Goal: Task Accomplishment & Management: Manage account settings

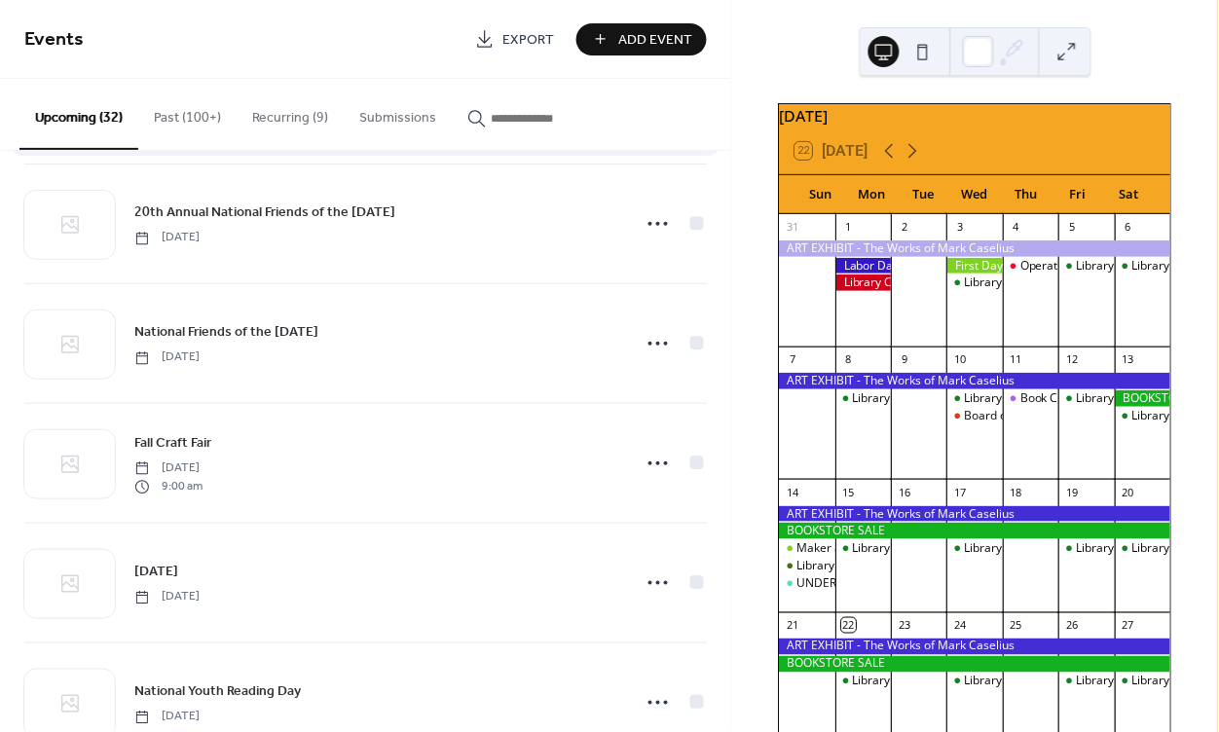
scroll to position [987, 0]
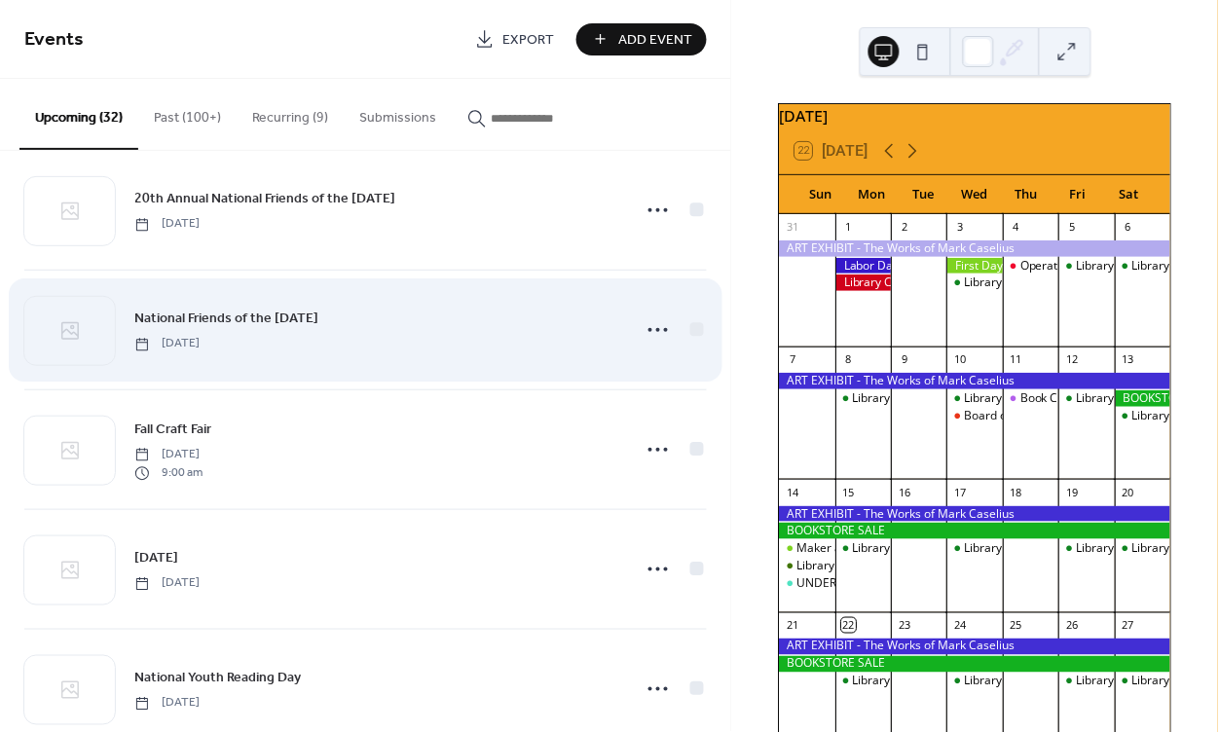
click at [284, 328] on span "National Friends of the [DATE]" at bounding box center [226, 320] width 184 height 20
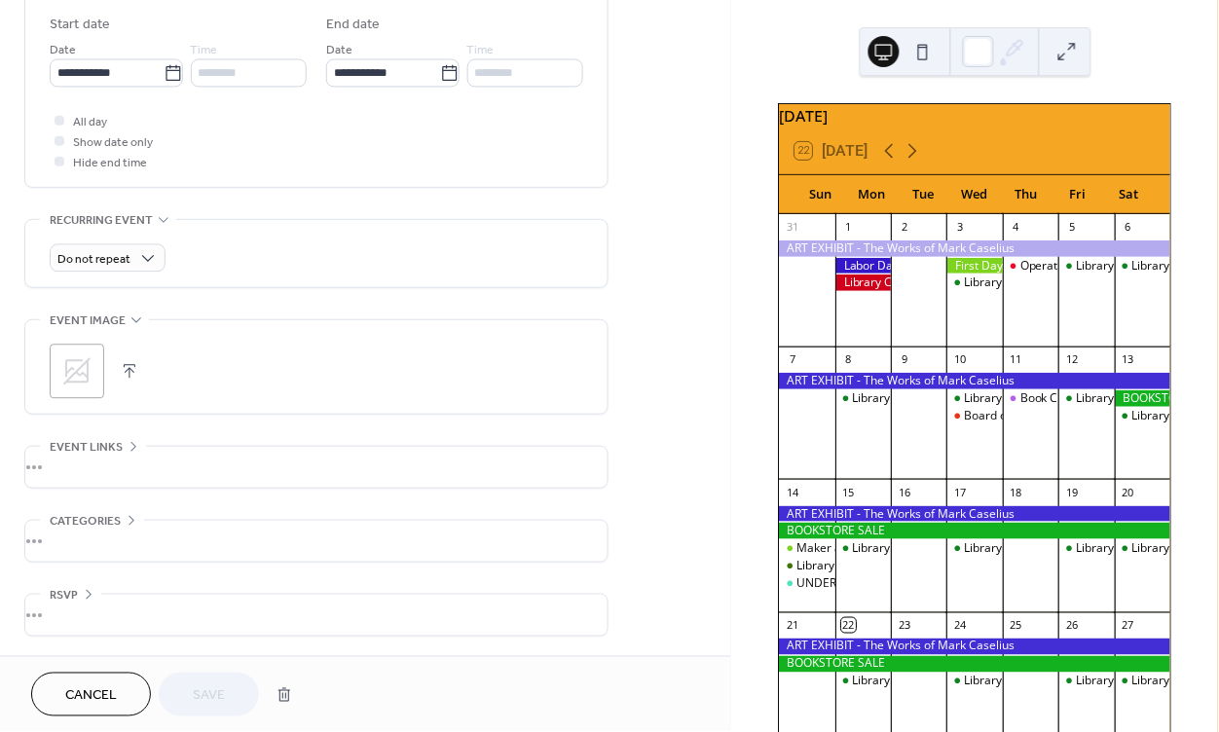
scroll to position [641, 0]
click at [96, 695] on span "Cancel" at bounding box center [91, 696] width 52 height 20
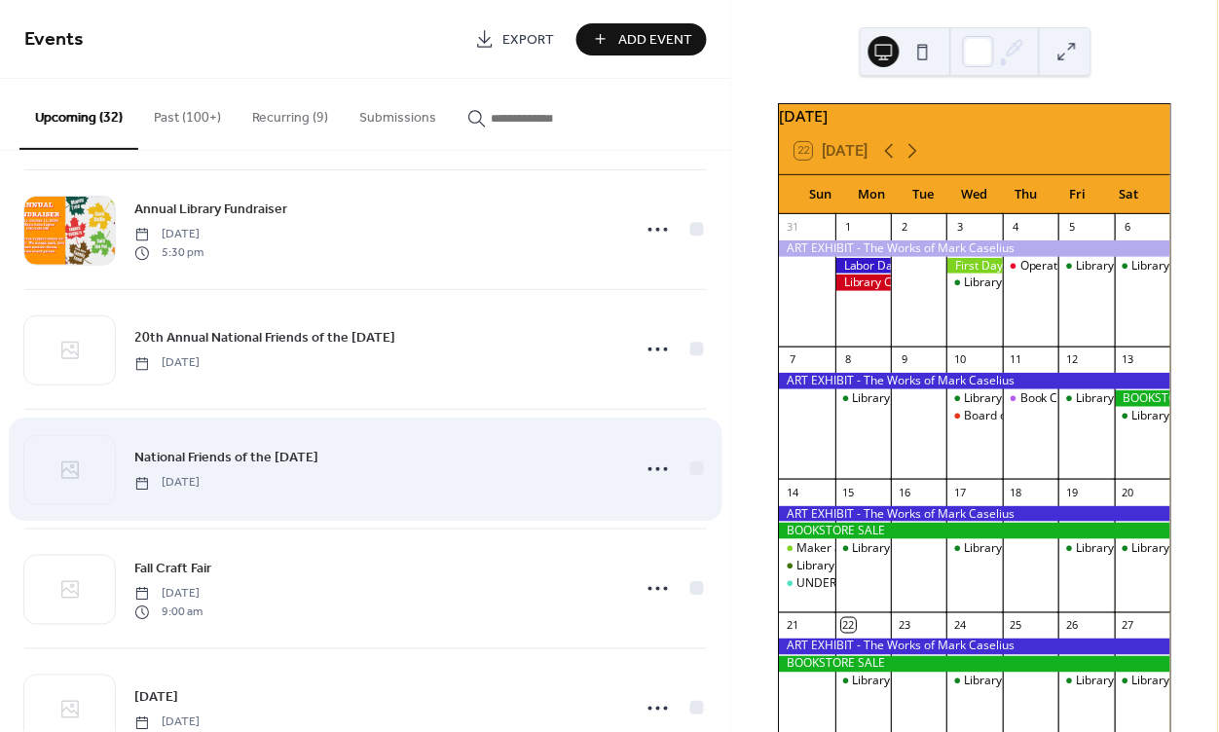
scroll to position [840, 0]
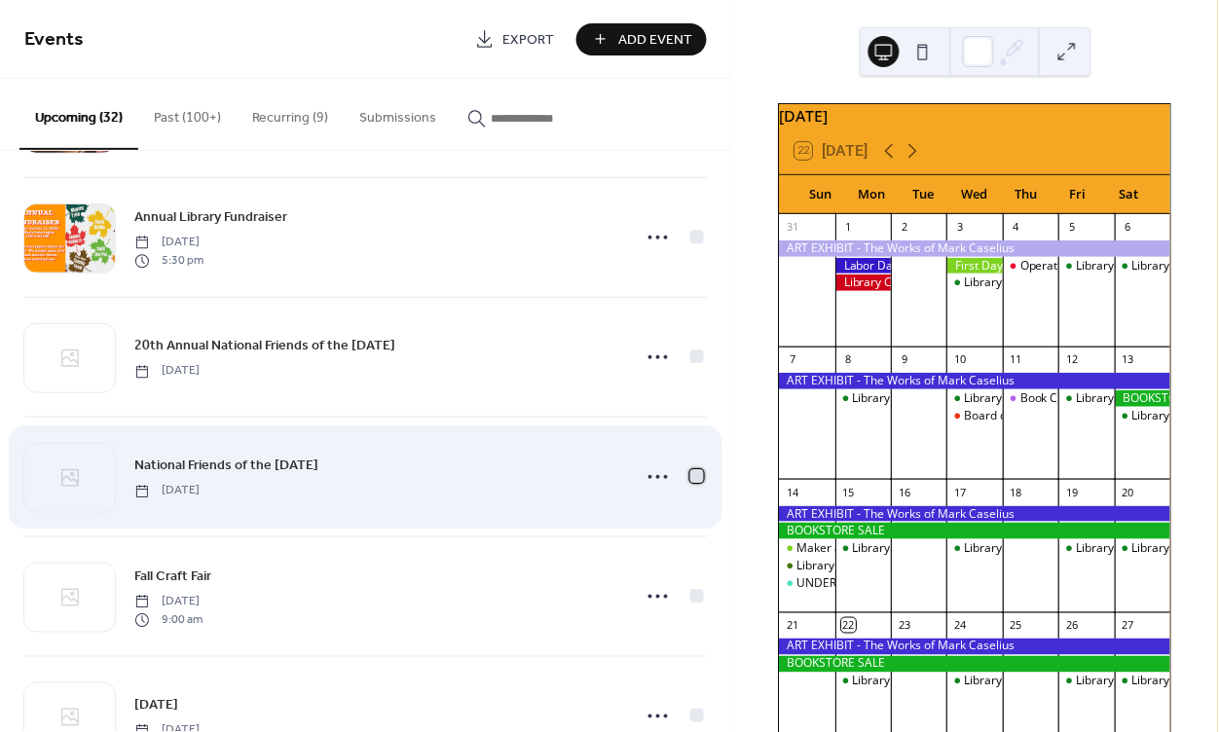
click at [690, 477] on div at bounding box center [697, 476] width 14 height 14
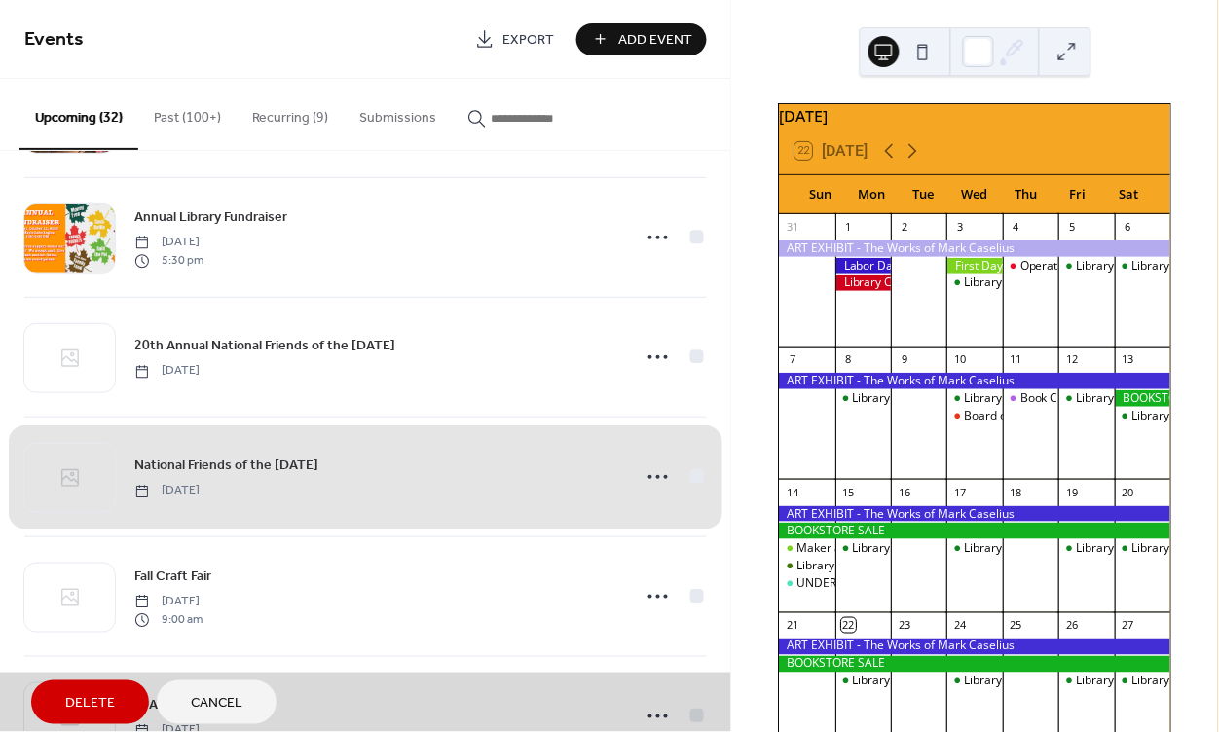
click at [87, 704] on span "Delete" at bounding box center [90, 704] width 50 height 20
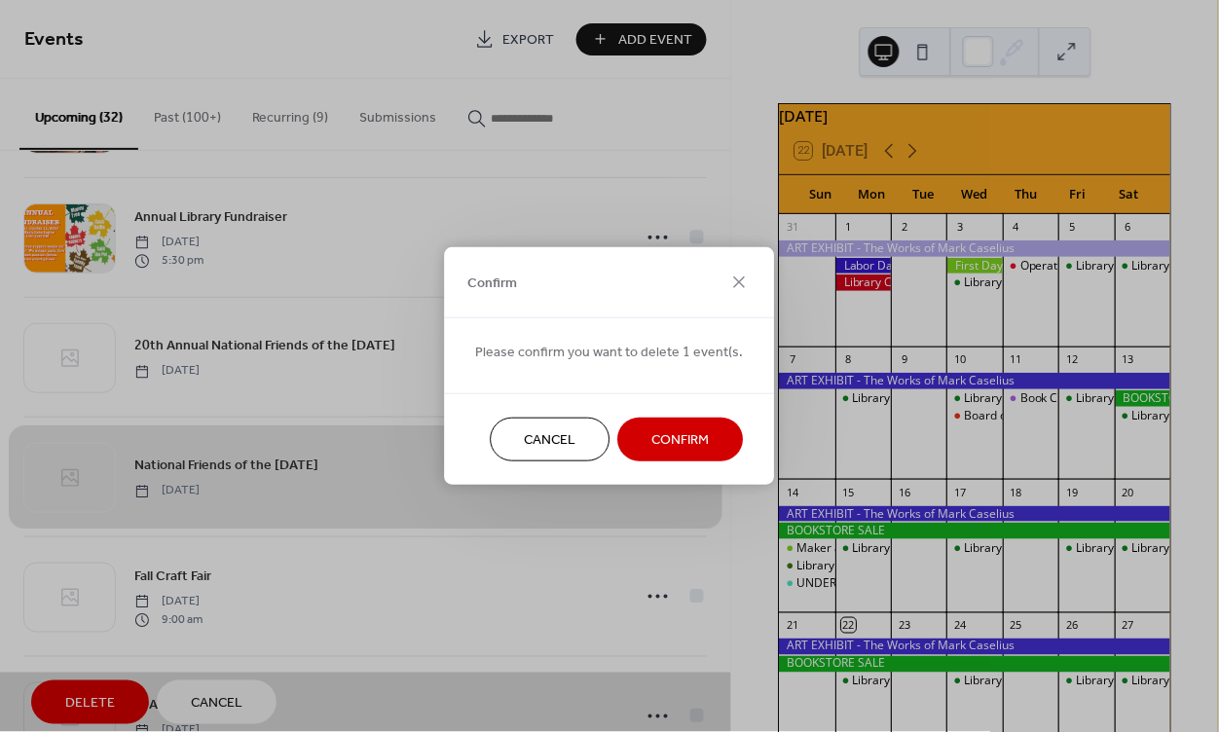
click at [671, 445] on span "Confirm" at bounding box center [680, 441] width 57 height 20
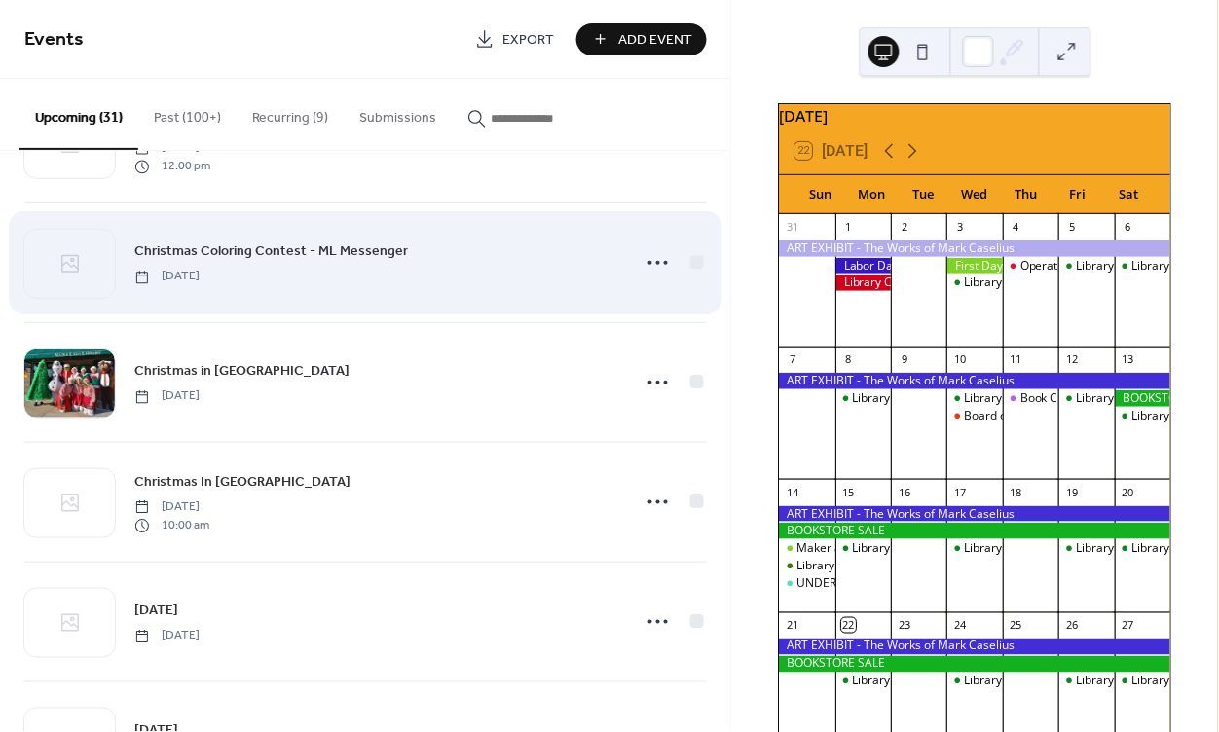
scroll to position [1682, 0]
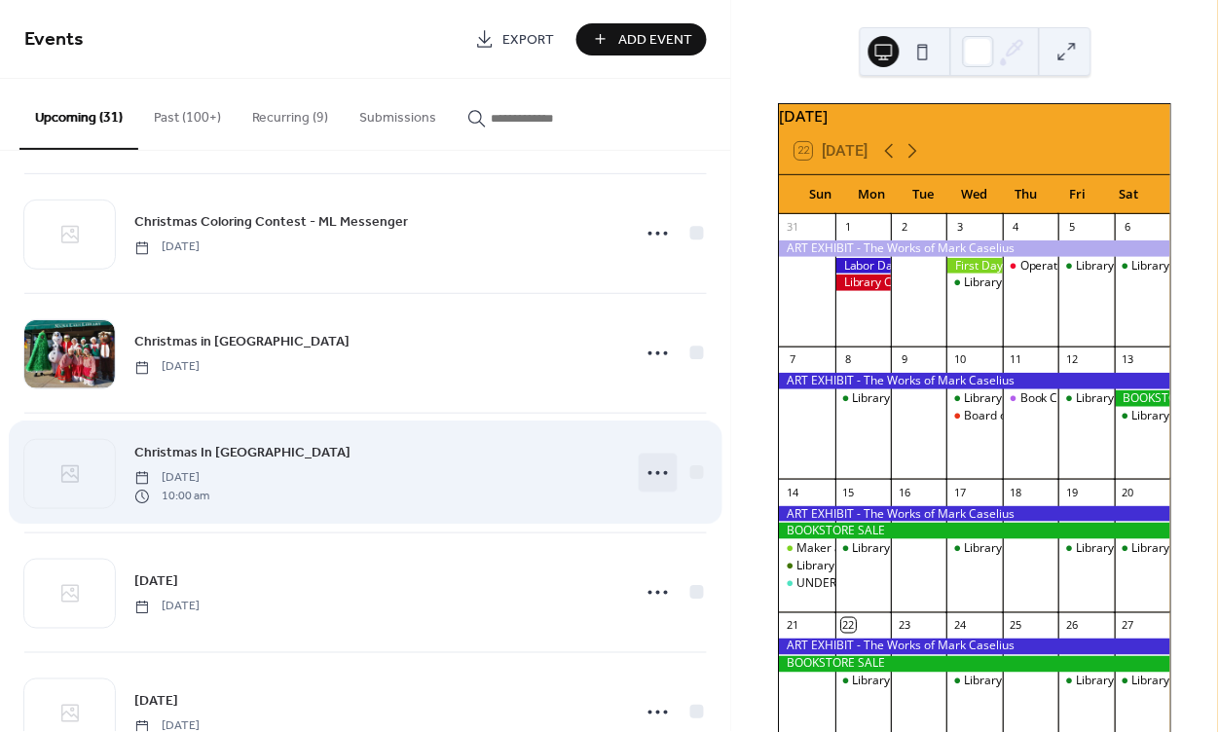
click at [654, 472] on icon at bounding box center [658, 473] width 31 height 31
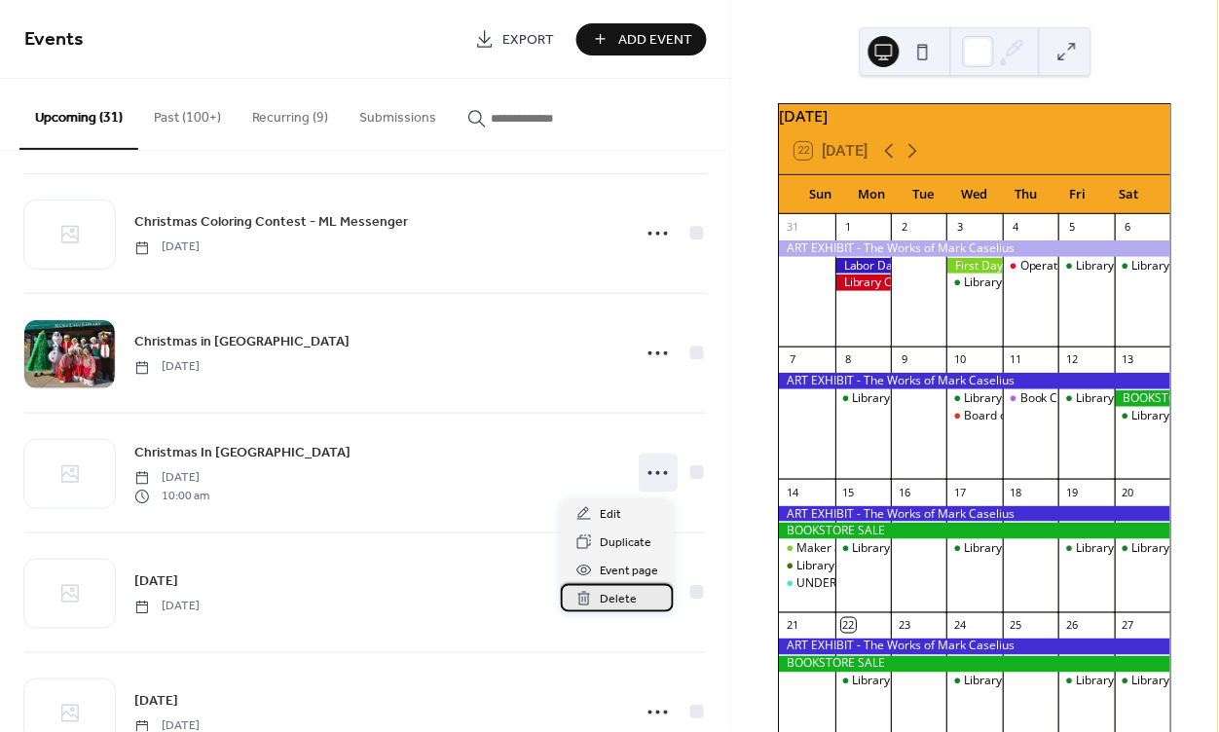
click at [620, 594] on span "Delete" at bounding box center [618, 600] width 37 height 20
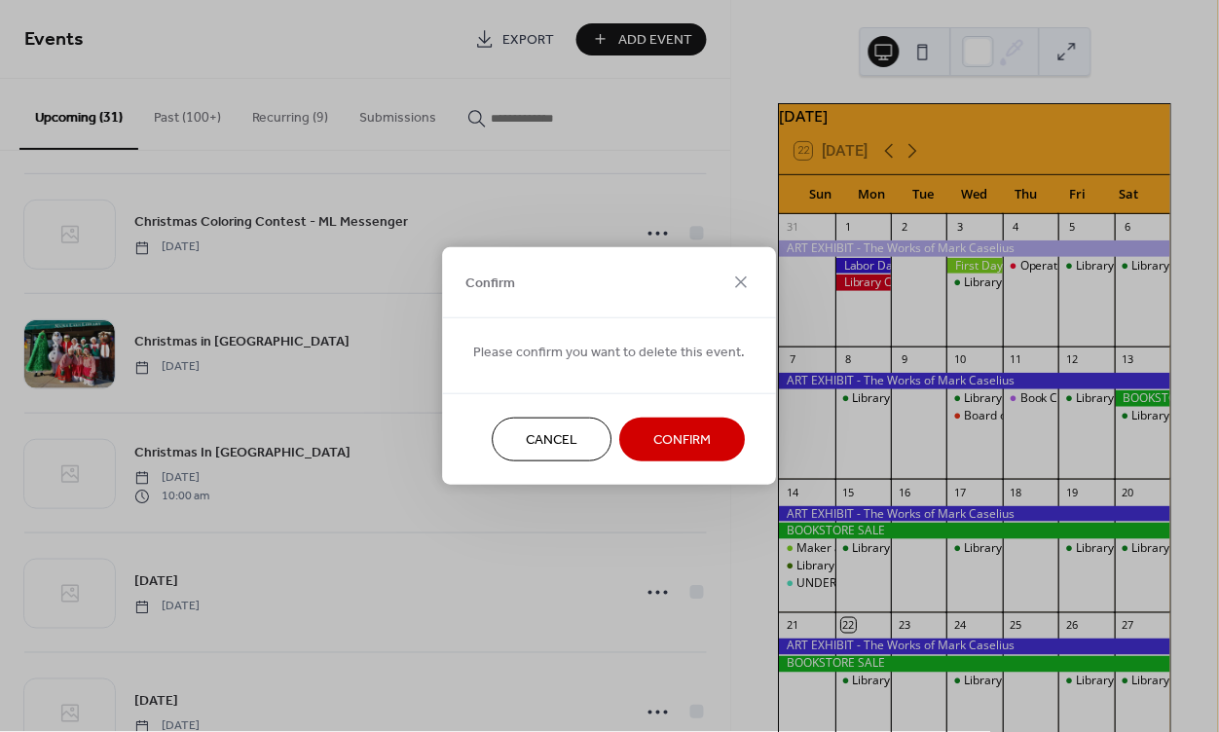
click at [669, 435] on span "Confirm" at bounding box center [682, 441] width 57 height 20
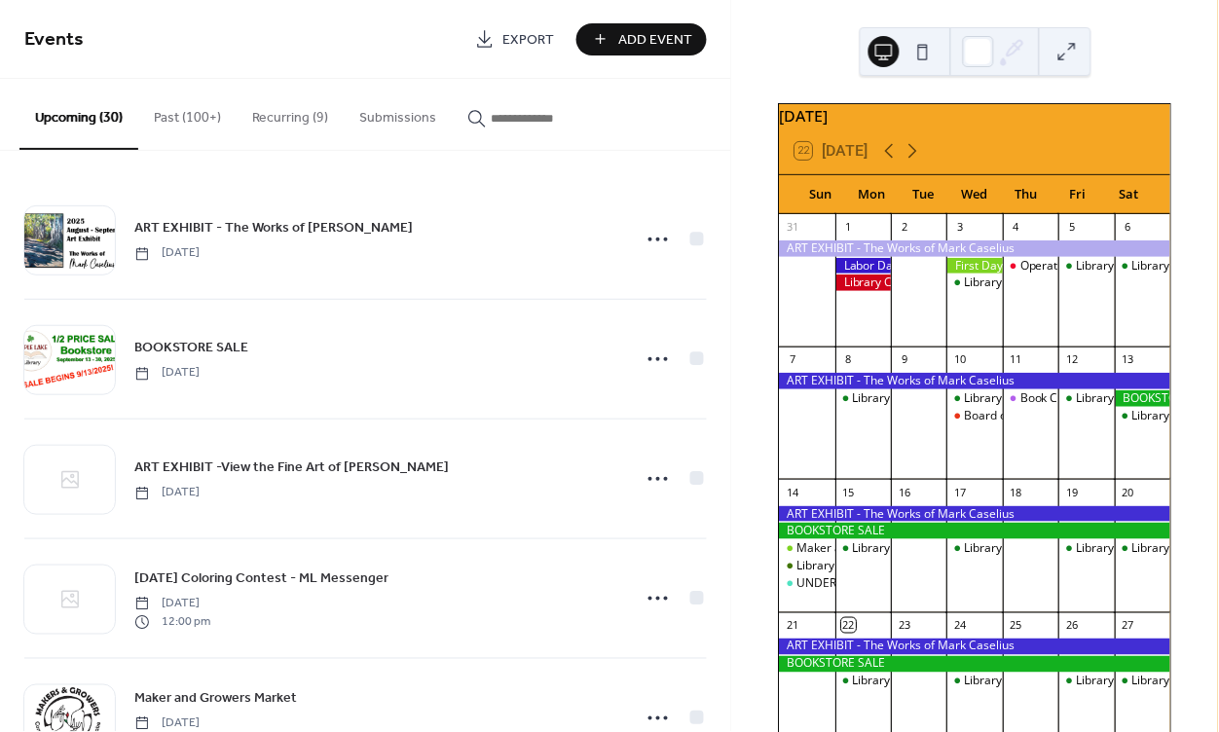
scroll to position [0, 0]
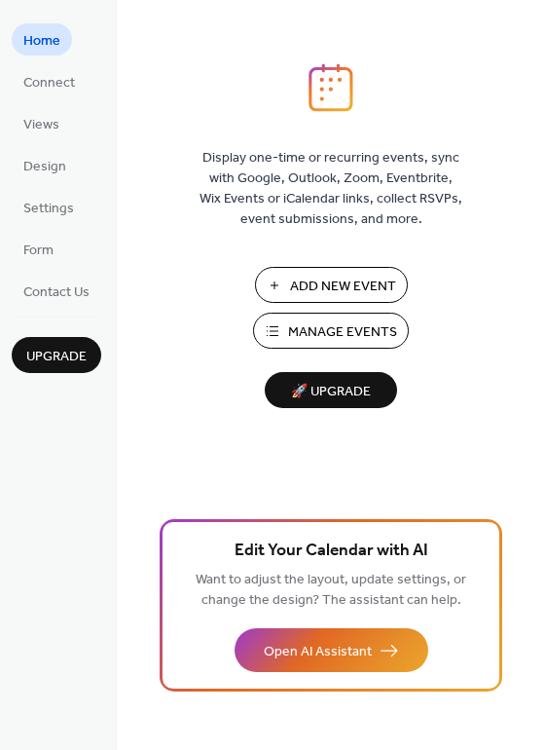
click at [308, 329] on span "Manage Events" at bounding box center [342, 332] width 109 height 20
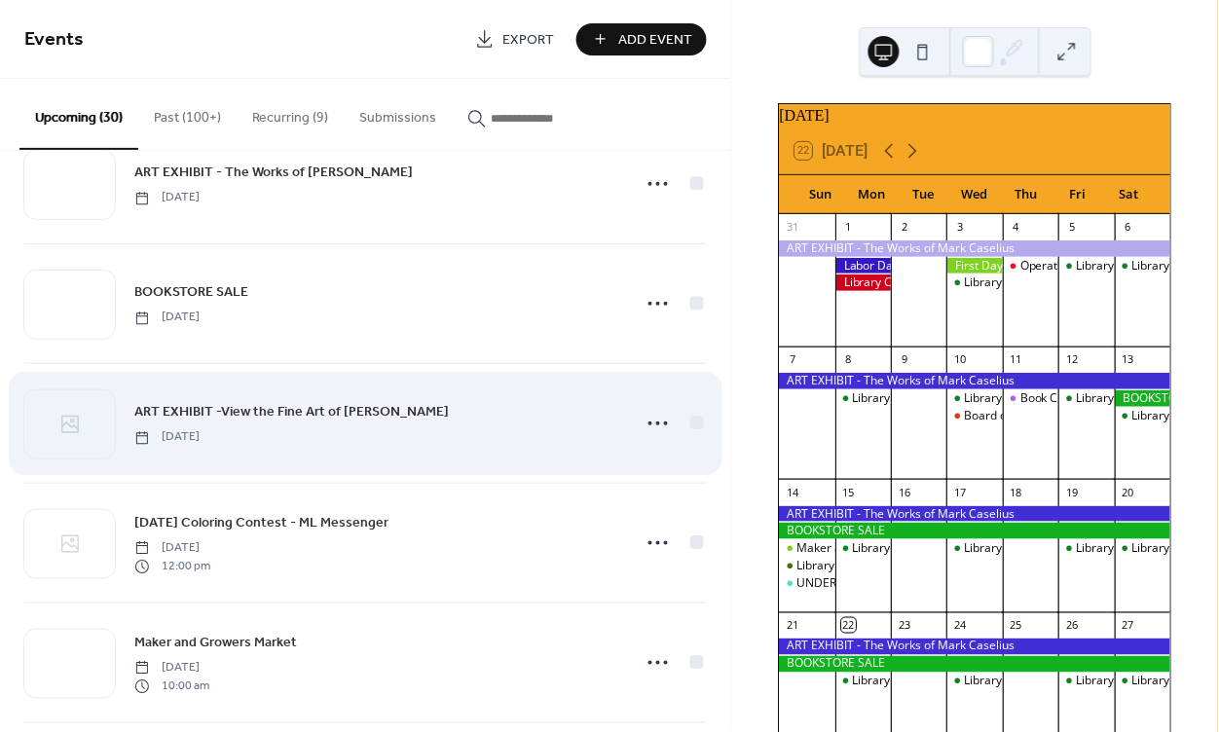
scroll to position [53, 0]
click at [650, 424] on icon at bounding box center [658, 426] width 31 height 31
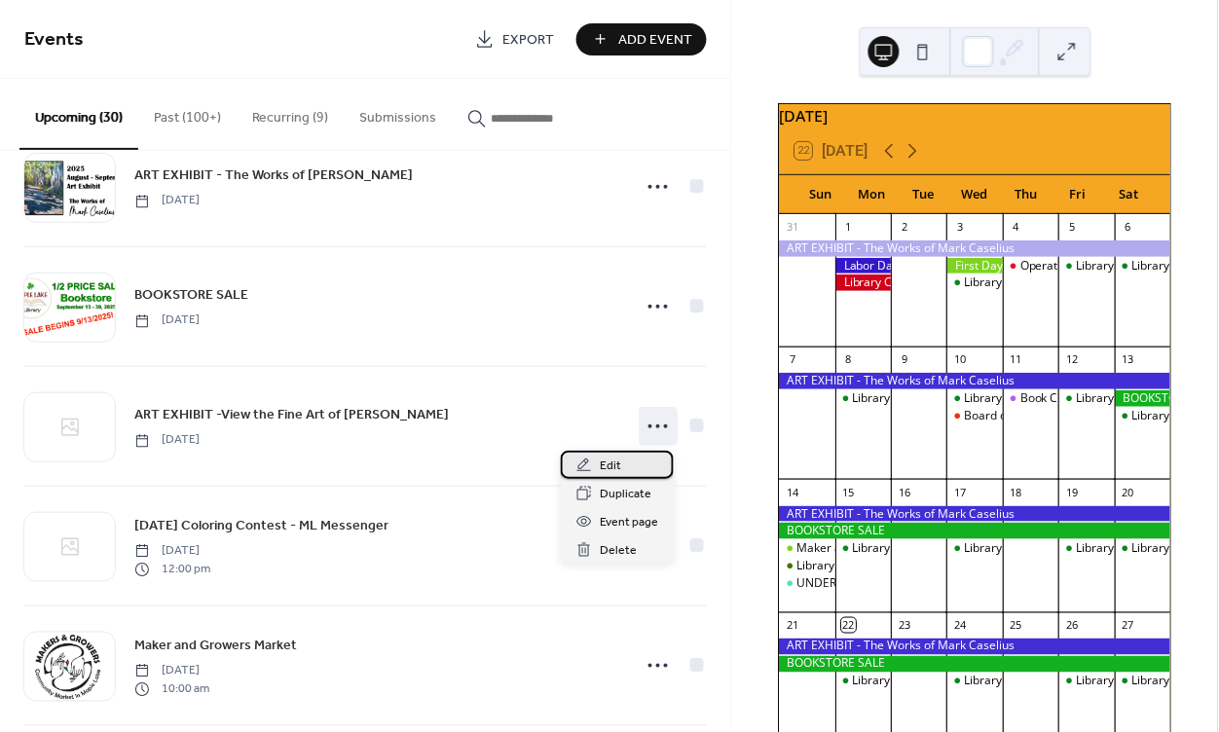
click at [620, 462] on div "Edit" at bounding box center [617, 465] width 113 height 28
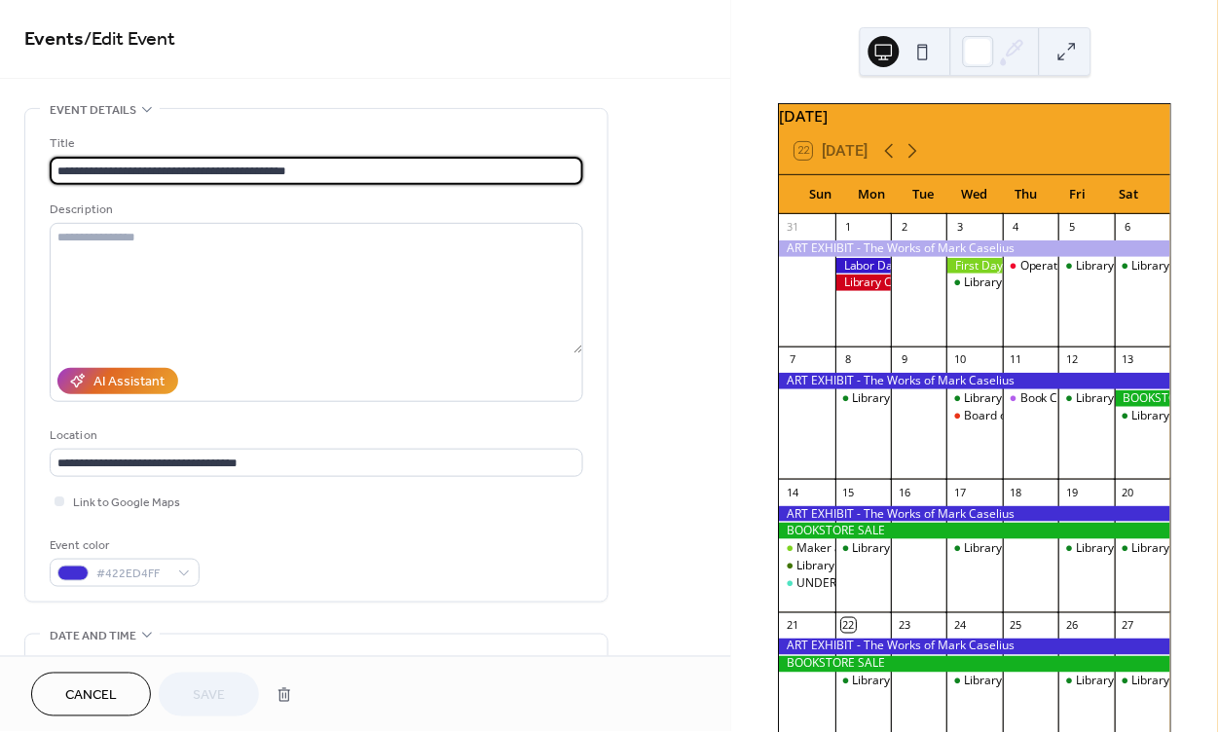
scroll to position [1, 0]
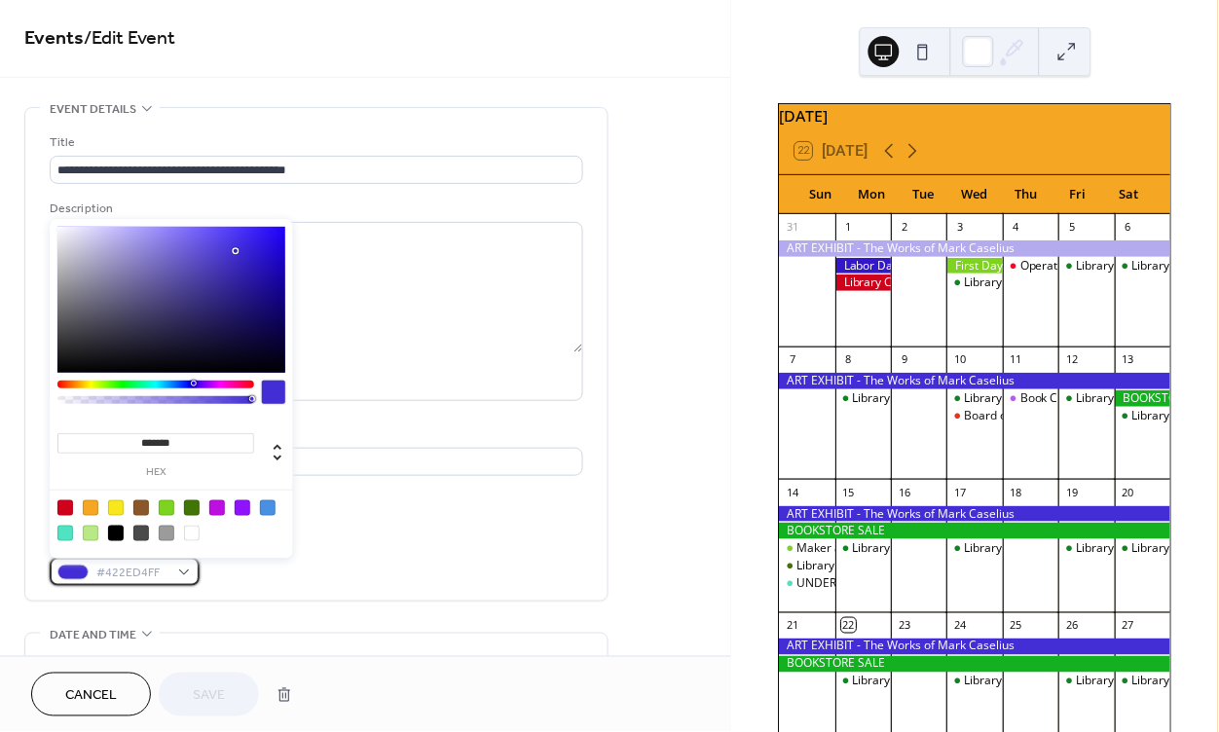
click at [69, 569] on div at bounding box center [72, 573] width 31 height 16
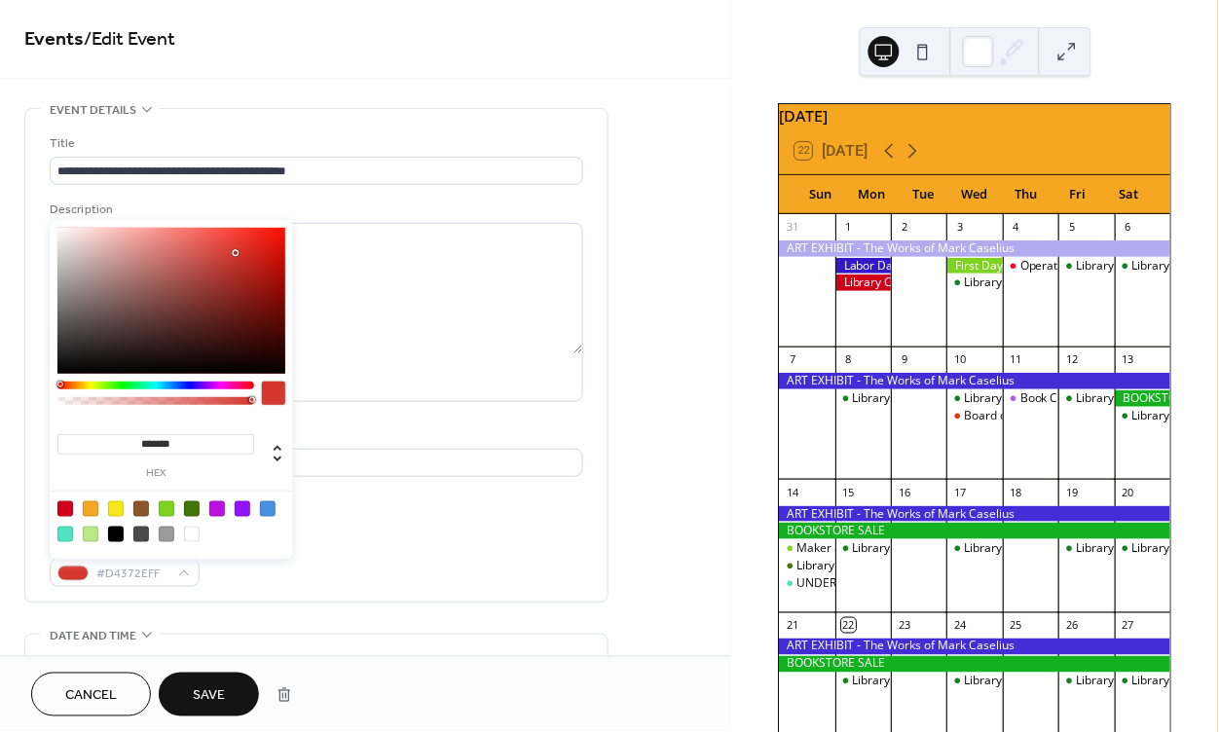
click at [59, 385] on div at bounding box center [155, 386] width 197 height 8
type input "*******"
drag, startPoint x: 235, startPoint y: 260, endPoint x: 242, endPoint y: 276, distance: 17.4
click at [242, 276] on div at bounding box center [243, 276] width 4 height 4
click at [242, 700] on button "Save" at bounding box center [209, 695] width 100 height 44
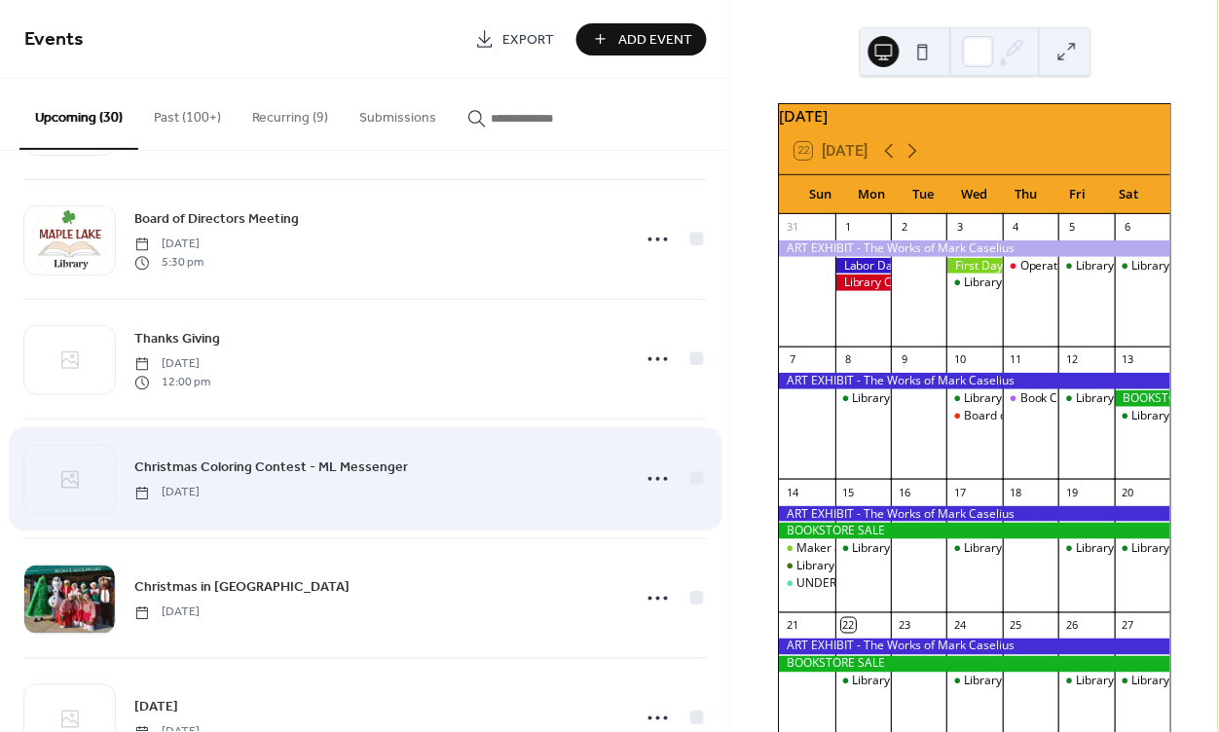
scroll to position [1431, 0]
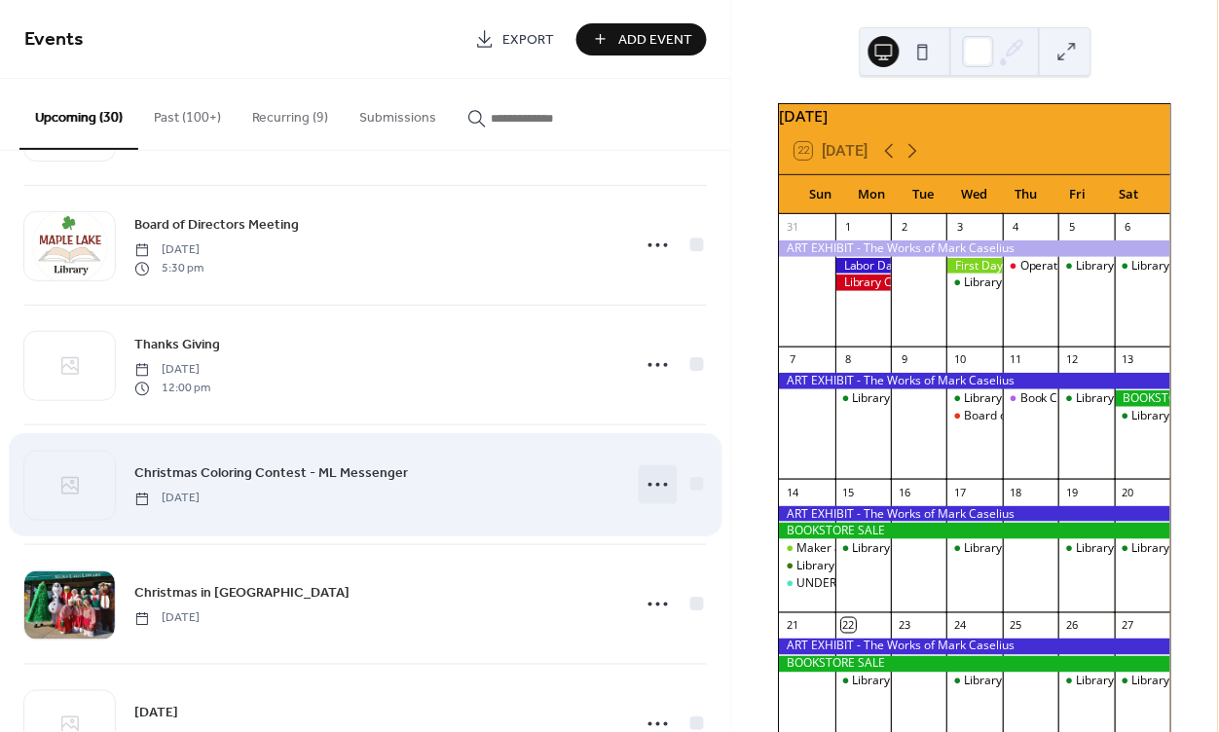
click at [658, 485] on icon at bounding box center [658, 484] width 31 height 31
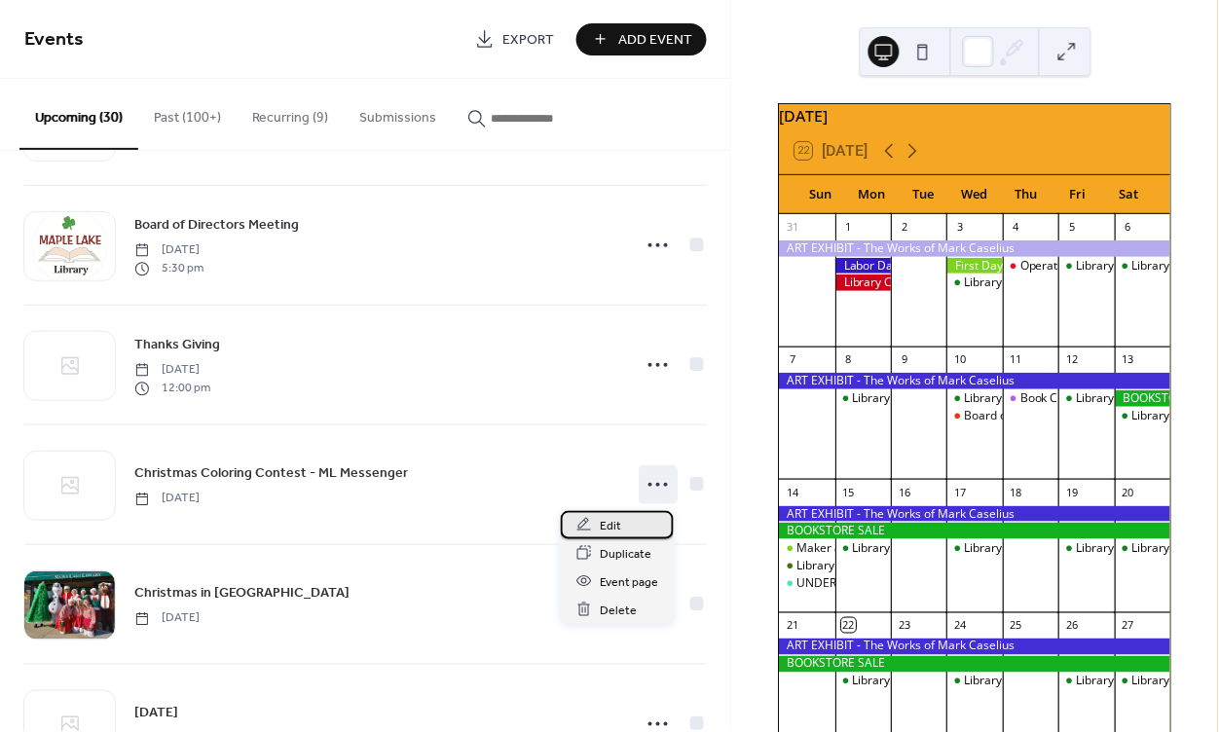
click at [612, 520] on span "Edit" at bounding box center [610, 526] width 21 height 20
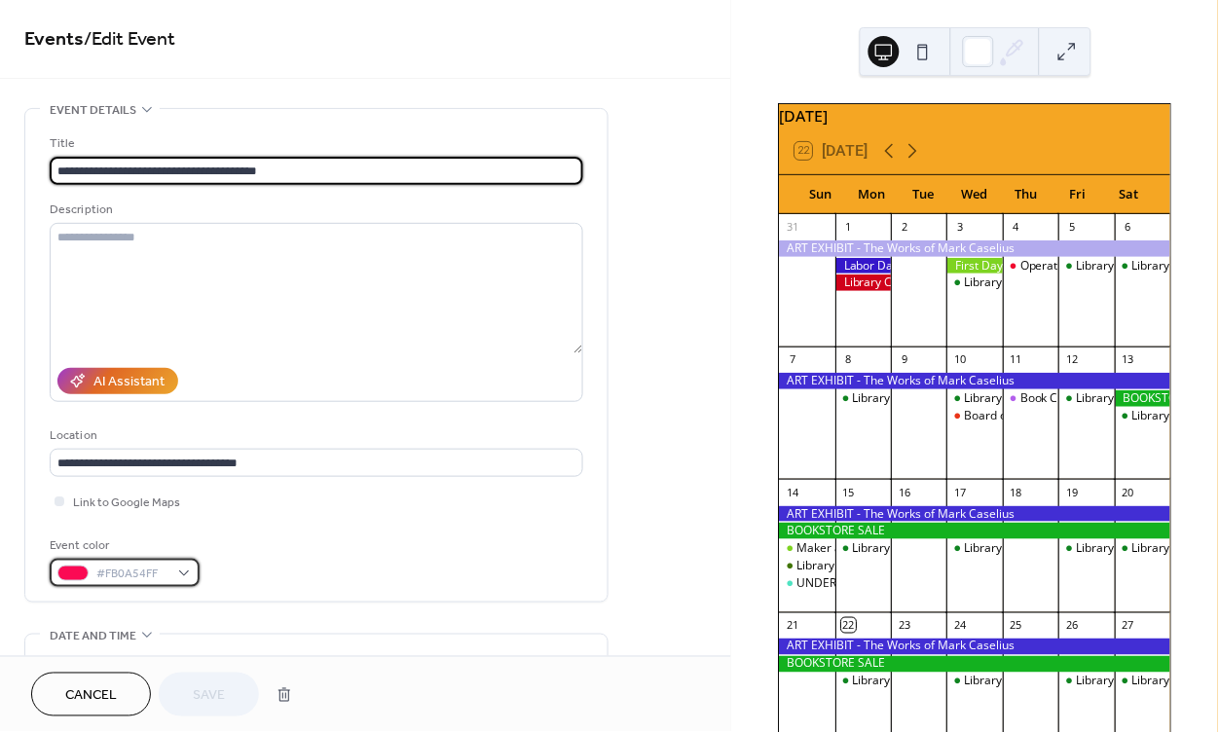
click at [143, 566] on span "#FB0A54FF" at bounding box center [132, 575] width 72 height 20
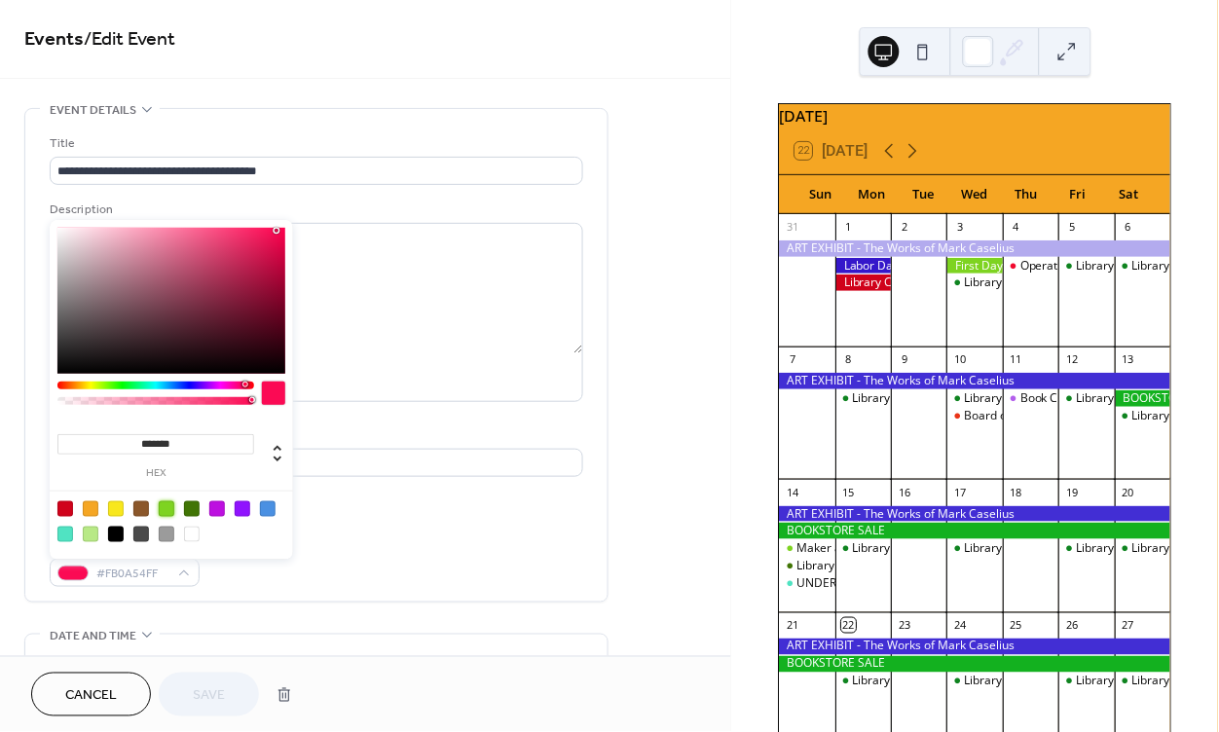
drag, startPoint x: 163, startPoint y: 505, endPoint x: 172, endPoint y: 513, distance: 12.5
click at [164, 505] on div at bounding box center [167, 509] width 16 height 16
type input "*******"
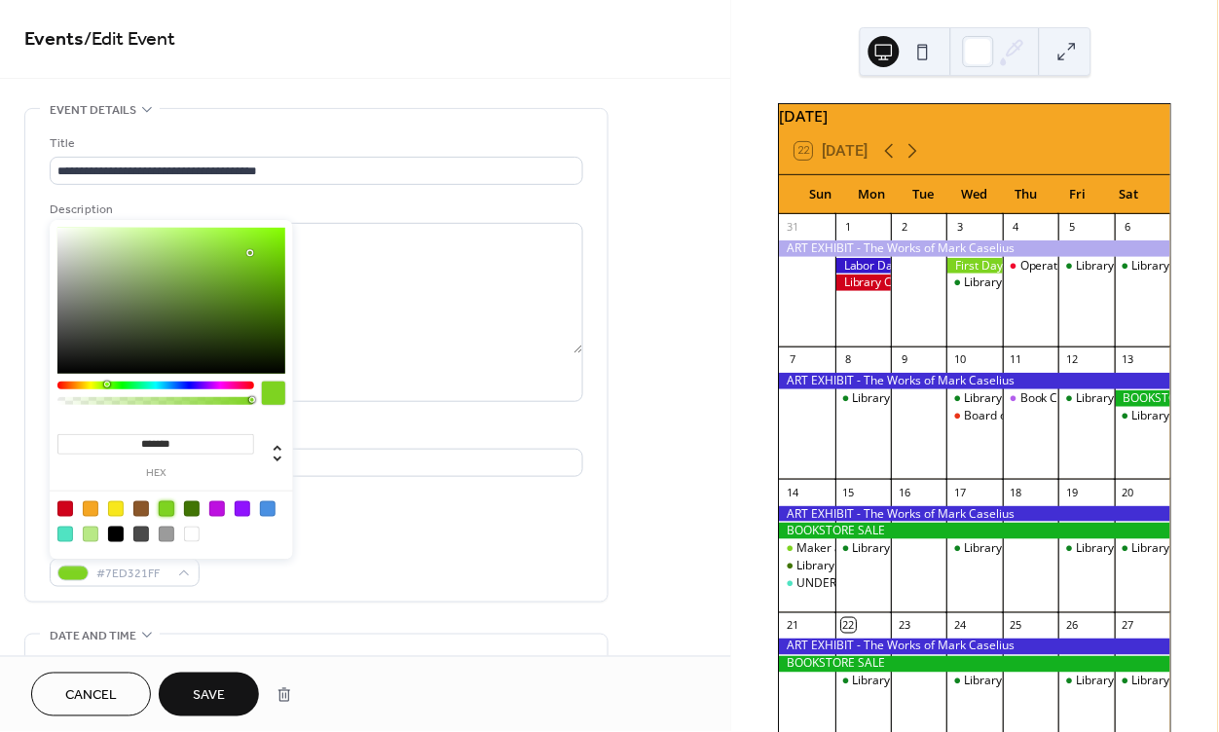
click at [218, 698] on span "Save" at bounding box center [209, 696] width 32 height 20
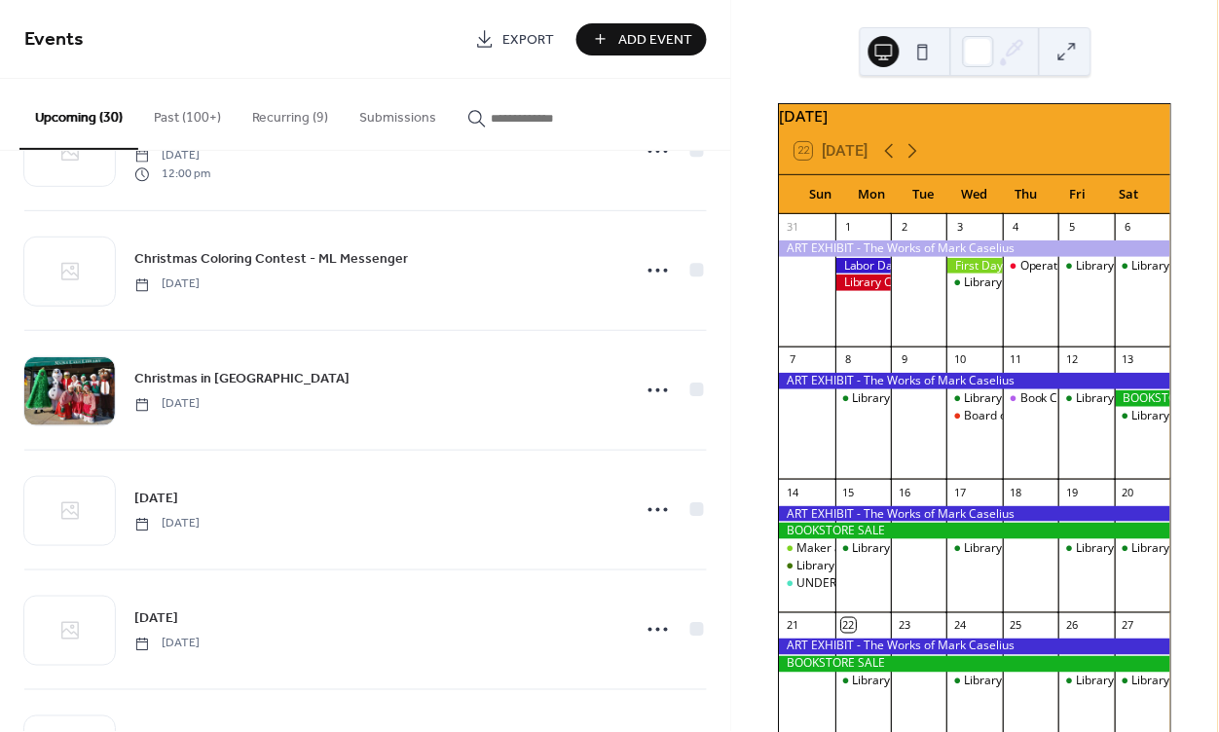
scroll to position [1658, 0]
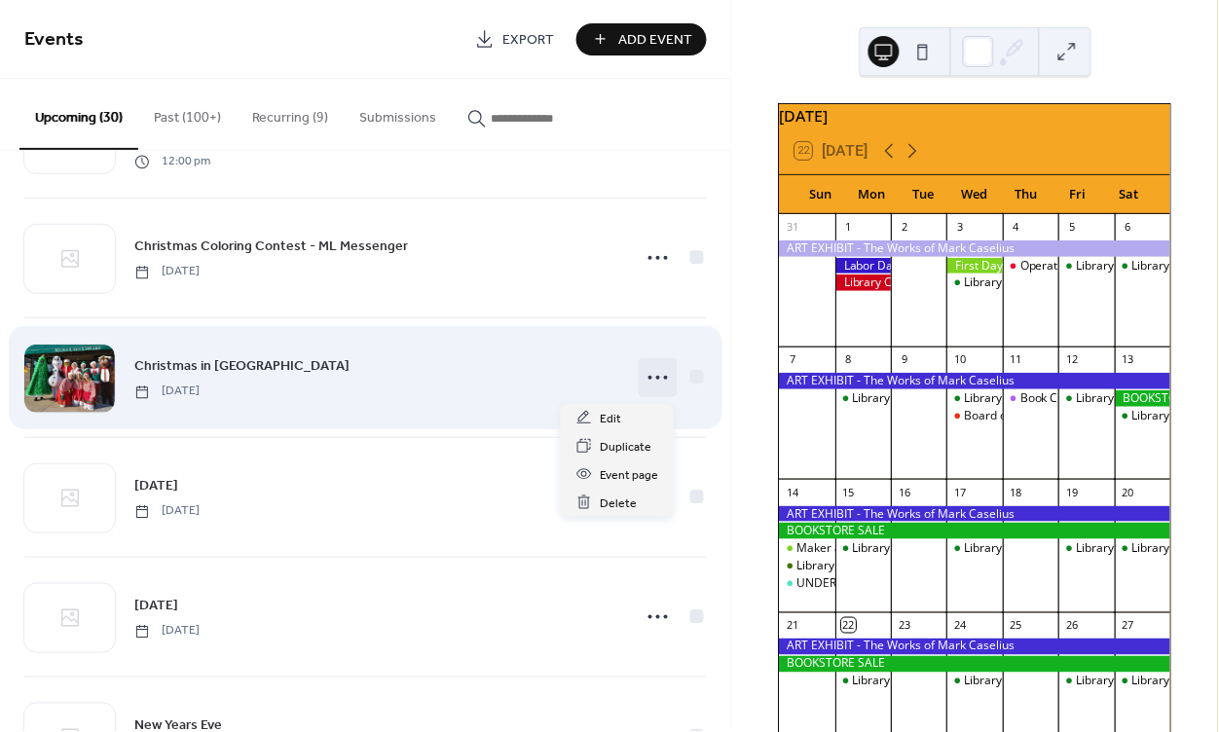
click at [645, 388] on icon at bounding box center [658, 377] width 31 height 31
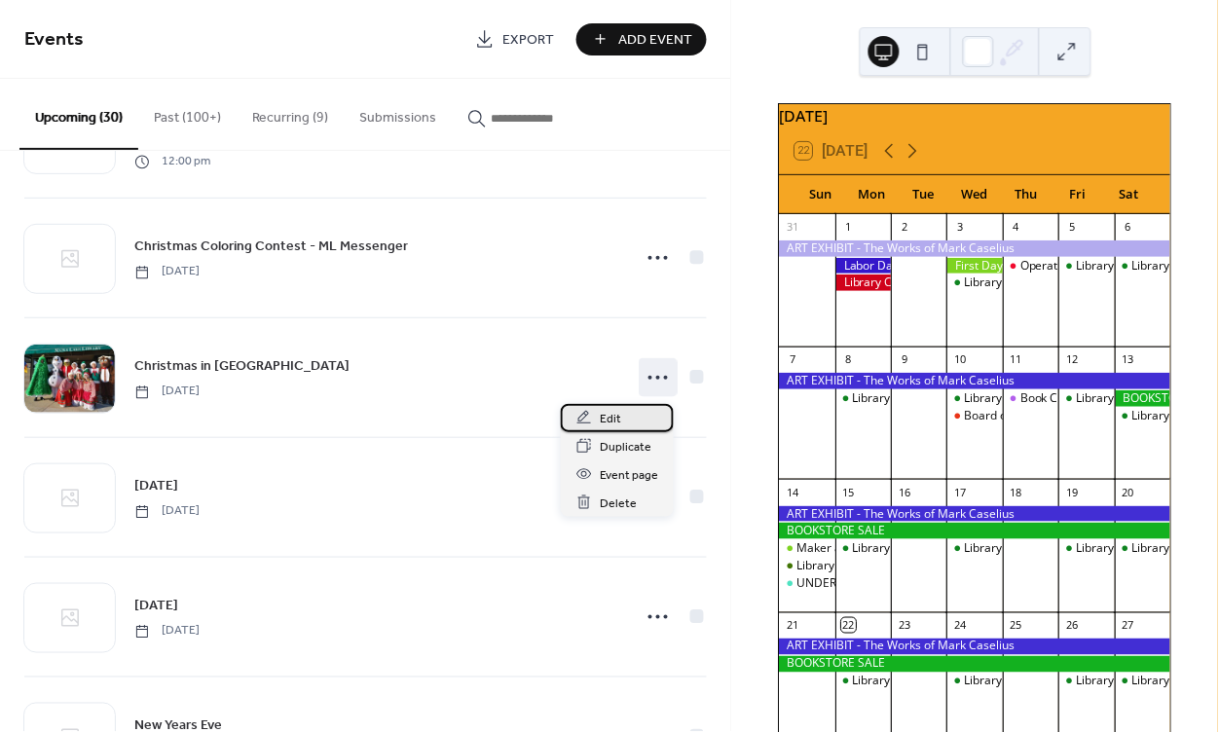
click at [635, 413] on div "Edit" at bounding box center [617, 418] width 113 height 28
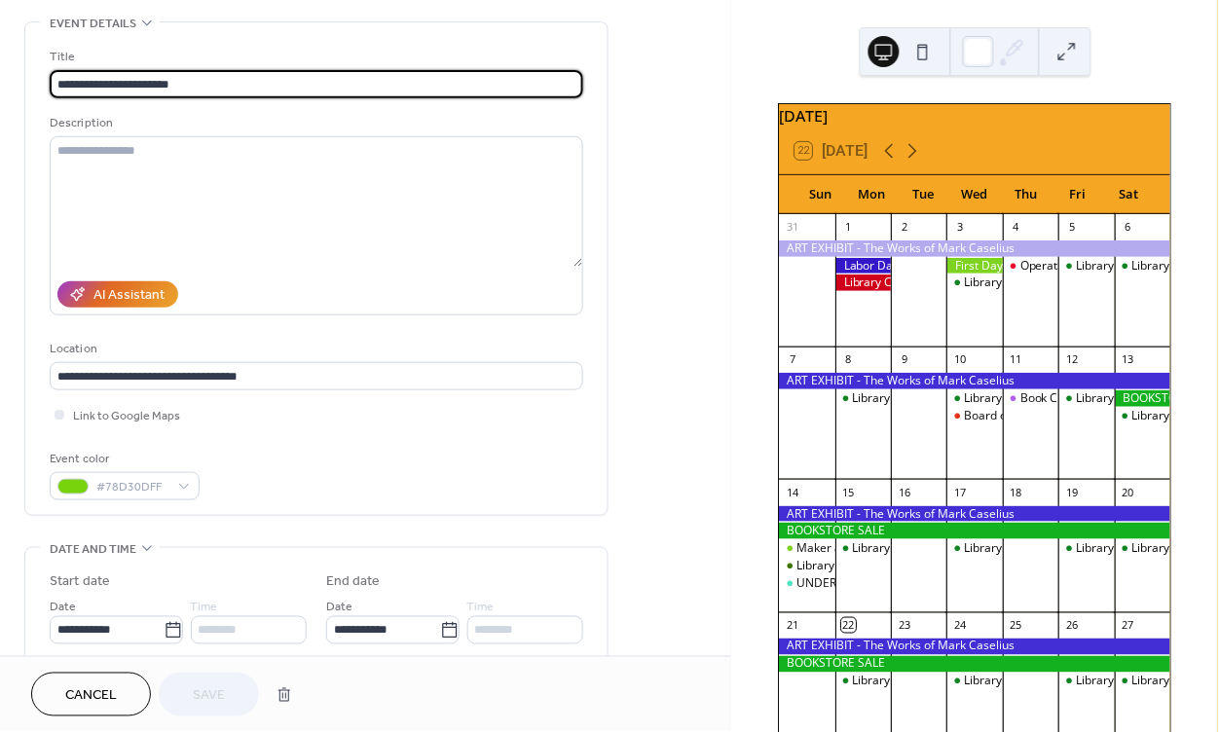
scroll to position [86, 0]
click at [174, 478] on div "#78D30DFF" at bounding box center [125, 487] width 150 height 28
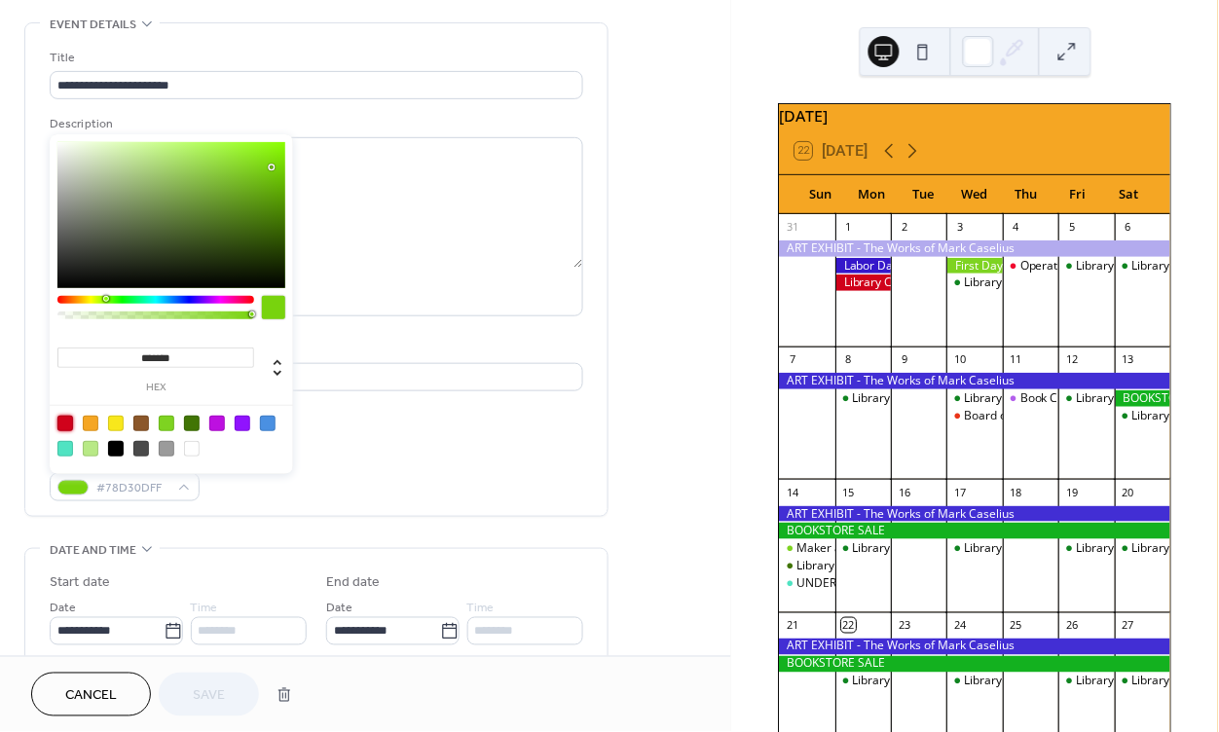
click at [66, 424] on div at bounding box center [65, 424] width 16 height 16
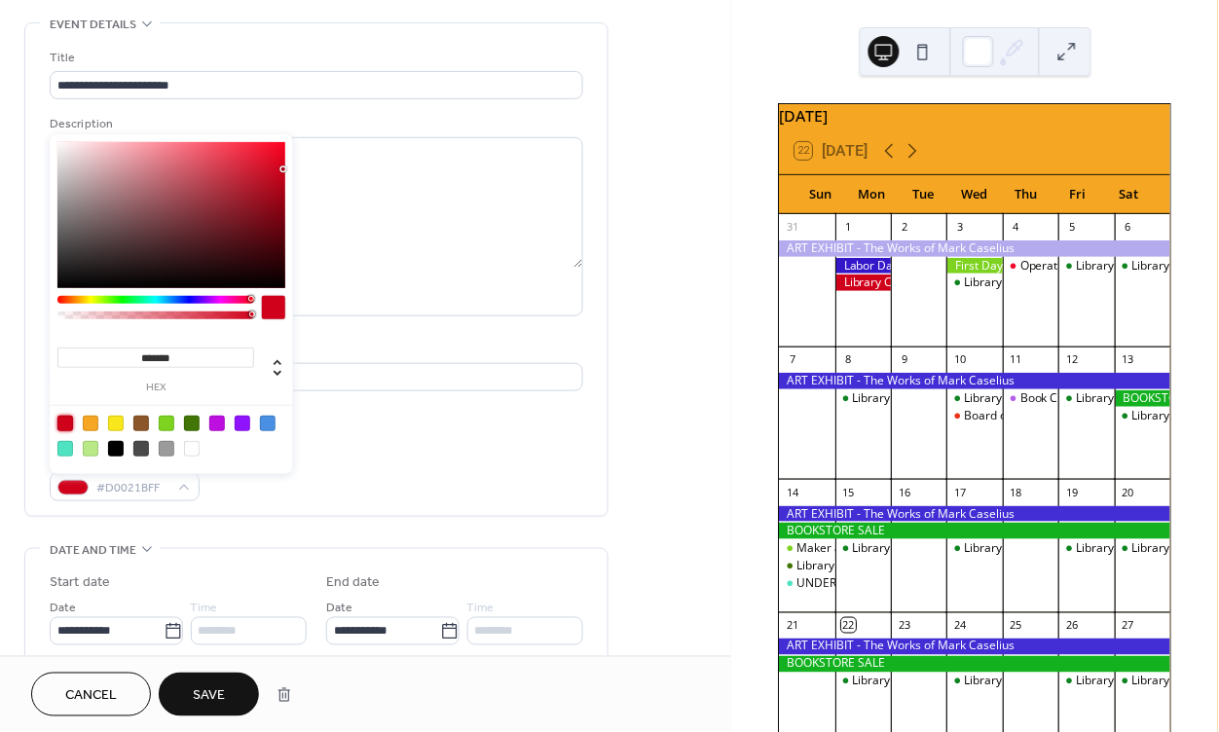
type input "*******"
click at [270, 150] on div at bounding box center [171, 215] width 228 height 146
click at [245, 691] on button "Save" at bounding box center [209, 695] width 100 height 44
